Goal: Register for event/course

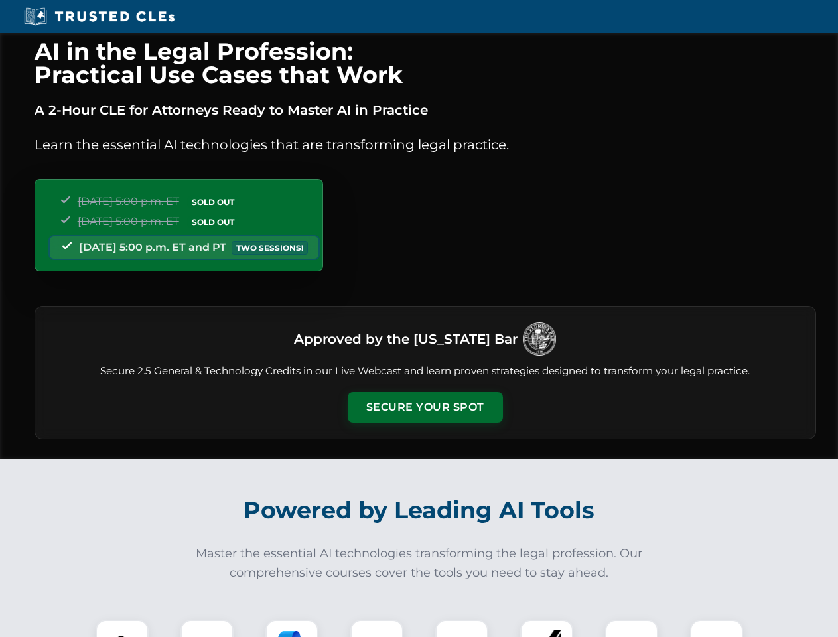
click at [425, 408] on button "Secure Your Spot" at bounding box center [425, 407] width 155 height 31
click at [122, 629] on img at bounding box center [122, 646] width 39 height 39
